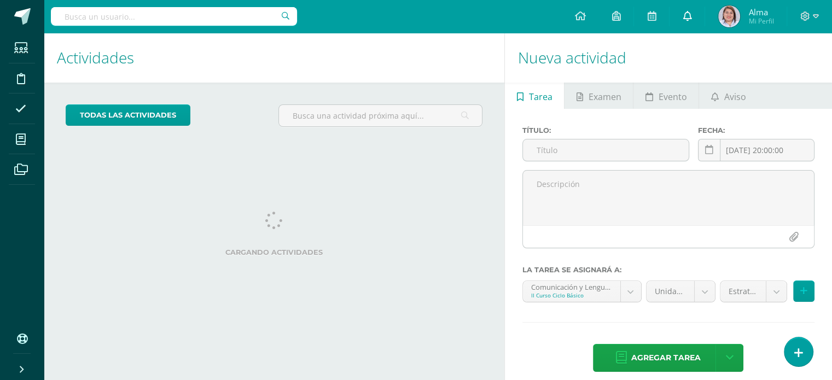
click at [684, 14] on icon at bounding box center [687, 16] width 9 height 10
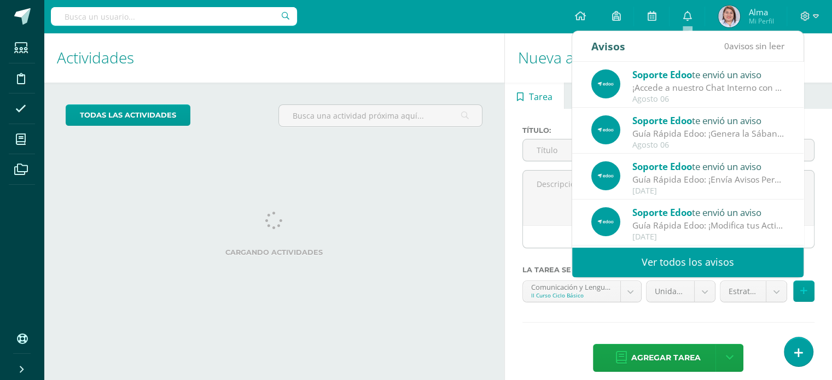
click at [678, 258] on link "Ver todos los avisos" at bounding box center [688, 262] width 232 height 30
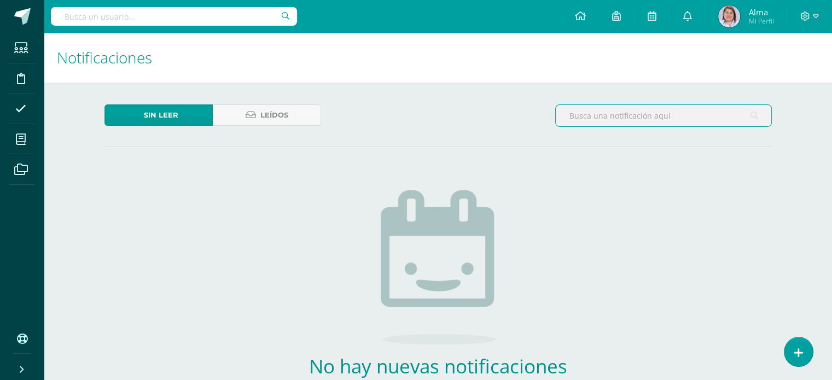
click at [617, 126] on input "text" at bounding box center [664, 115] width 216 height 21
type input "c"
